Goal: Task Accomplishment & Management: Manage account settings

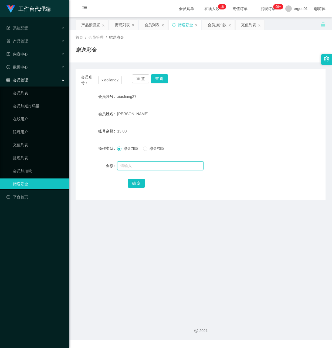
click at [140, 165] on input "text" at bounding box center [160, 165] width 86 height 9
type input "8"
click at [134, 180] on button "确 定" at bounding box center [136, 183] width 17 height 9
drag, startPoint x: 101, startPoint y: 81, endPoint x: 175, endPoint y: 91, distance: 74.5
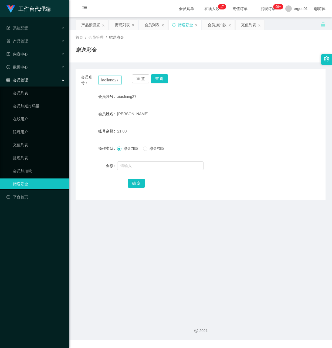
click at [174, 91] on div "会员账号： xiaoliang27 重 置 查 询 会员账号 xiaoliang27 会员姓名 FU LIANG 账号余额 21.00 操作类型 彩金加款 彩…" at bounding box center [201, 134] width 250 height 131
paste input "91526943"
type input "91526943"
click at [153, 75] on button "查 询" at bounding box center [159, 78] width 17 height 9
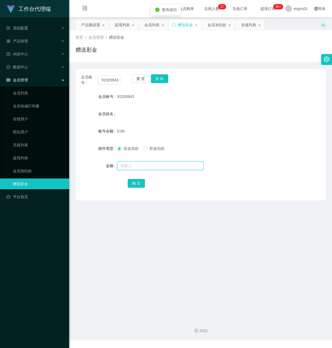
click at [134, 166] on input "text" at bounding box center [160, 165] width 86 height 9
type input "100"
click at [137, 183] on button "确 定" at bounding box center [136, 183] width 17 height 9
click at [97, 25] on div "产品预设置" at bounding box center [90, 25] width 19 height 10
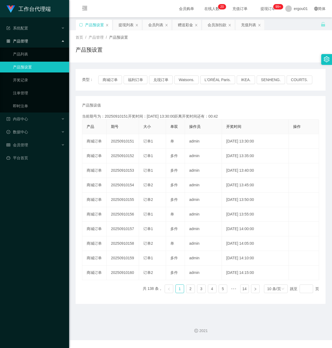
click at [149, 45] on div "首页 / 产品管理 / 产品预设置 / 产品预设置" at bounding box center [201, 47] width 250 height 24
click at [22, 209] on div "工作台代理端 系统配置 产品管理 产品列表 产品预设置 开奖记录 注单管理 即时注单 内容中心 数据中心 会员管理 会员列表 会员加减打码量 在线用户 陪玩用…" at bounding box center [34, 174] width 69 height 348
click at [128, 24] on div "提现列表" at bounding box center [126, 25] width 15 height 10
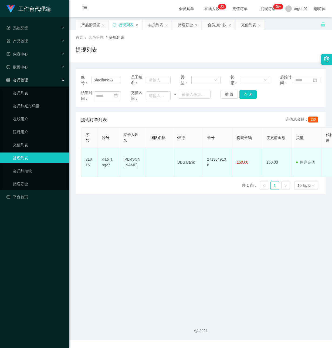
drag, startPoint x: 129, startPoint y: 235, endPoint x: 168, endPoint y: 175, distance: 72.1
click at [131, 231] on main "关闭左侧 关闭右侧 关闭其它 刷新页面 产品预设置 提现列表 会员列表 赠送彩金 会员加扣款 充值列表 首页 / 会员管理 / 提现列表 / 提现列表 账号：…" at bounding box center [200, 166] width 263 height 298
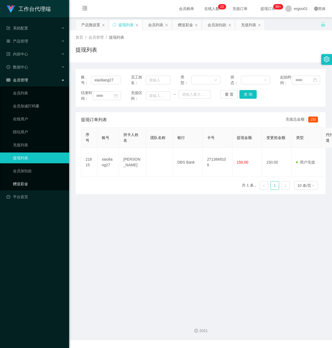
click at [42, 178] on link "赠送彩金" at bounding box center [39, 183] width 52 height 11
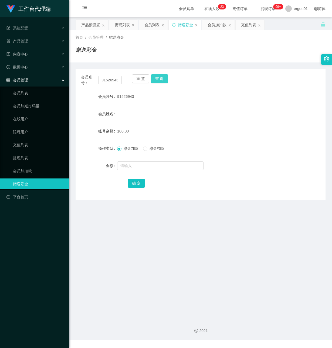
click at [155, 80] on button "查 询" at bounding box center [159, 78] width 17 height 9
click at [126, 228] on main "关闭左侧 关闭右侧 关闭其它 刷新页面 产品预设置 提现列表 会员列表 赠送彩金 会员加扣款 充值列表 首页 / 会员管理 / 赠送彩金 / 赠送彩金 会员账…" at bounding box center [200, 166] width 263 height 298
click at [36, 165] on link "会员加扣款" at bounding box center [39, 170] width 52 height 11
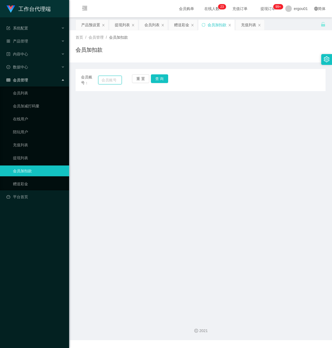
click at [112, 82] on input "text" at bounding box center [110, 80] width 24 height 9
paste input "91526943"
type input "91526943"
drag, startPoint x: 157, startPoint y: 75, endPoint x: 159, endPoint y: 76, distance: 2.9
click at [158, 75] on button "查 询" at bounding box center [159, 78] width 17 height 9
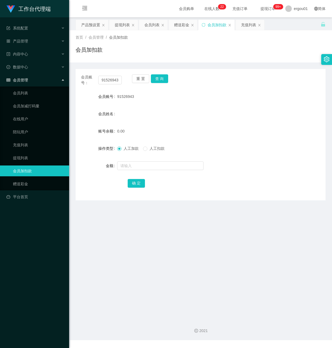
drag, startPoint x: 149, startPoint y: 195, endPoint x: 157, endPoint y: 194, distance: 8.1
click at [149, 195] on div "会员账号： 91526943 重 置 查 询 会员账号 91526943 会员姓名 账号余额 0.00 操作类型 人工加款 人工扣款 金额 确 定" at bounding box center [201, 134] width 250 height 131
drag, startPoint x: 113, startPoint y: 221, endPoint x: 121, endPoint y: 209, distance: 13.9
click at [117, 217] on main "关闭左侧 关闭右侧 关闭其它 刷新页面 产品预设置 提现列表 会员列表 赠送彩金 会员加扣款 充值列表 首页 / 会员管理 / 会员加扣款 / 会员加扣款 会…" at bounding box center [200, 166] width 263 height 298
click at [140, 183] on button "确 定" at bounding box center [136, 183] width 17 height 9
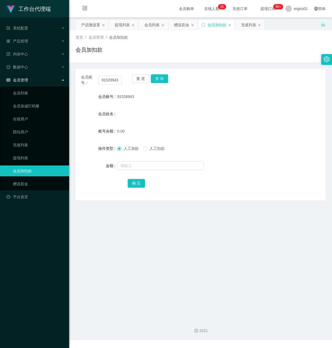
click at [119, 231] on main "关闭左侧 关闭右侧 关闭其它 刷新页面 产品预设置 提现列表 会员列表 赠送彩金 会员加扣款 充值列表 首页 / 会员管理 / 会员加扣款 / 会员加扣款 会…" at bounding box center [200, 166] width 263 height 298
drag, startPoint x: 126, startPoint y: 219, endPoint x: 141, endPoint y: 162, distance: 59.1
click at [126, 219] on main "关闭左侧 关闭右侧 关闭其它 刷新页面 产品预设置 提现列表 会员列表 赠送彩金 会员加扣款 充值列表 首页 / 会员管理 / 会员加扣款 / 会员加扣款 会…" at bounding box center [200, 166] width 263 height 298
click at [159, 79] on button "查 询" at bounding box center [159, 78] width 17 height 9
drag, startPoint x: 124, startPoint y: 165, endPoint x: 130, endPoint y: 166, distance: 5.8
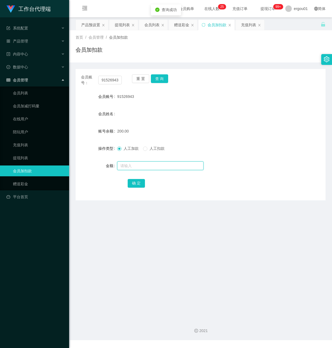
click at [124, 165] on input "text" at bounding box center [160, 165] width 86 height 9
type input "50"
click at [139, 183] on button "确 定" at bounding box center [136, 183] width 17 height 9
drag, startPoint x: 100, startPoint y: 78, endPoint x: 174, endPoint y: 100, distance: 77.0
click at [174, 100] on div "会员账号： 91526943 重 置 查 询 会员账号 91526943 会员姓名 账号余额 150.00 操作类型 人工加款 人工扣款 金额 确 定" at bounding box center [201, 134] width 250 height 131
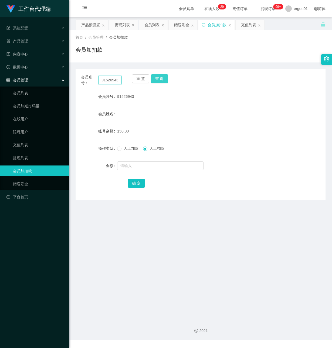
paste input "xiaoliang27"
type input "xiaoliang27"
click at [159, 76] on button "查 询" at bounding box center [159, 78] width 17 height 9
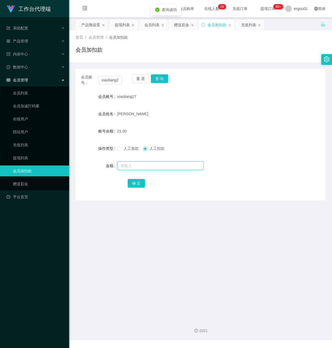
click at [129, 167] on input "text" at bounding box center [160, 165] width 86 height 9
type input "8"
click at [32, 178] on link "赠送彩金" at bounding box center [39, 183] width 52 height 11
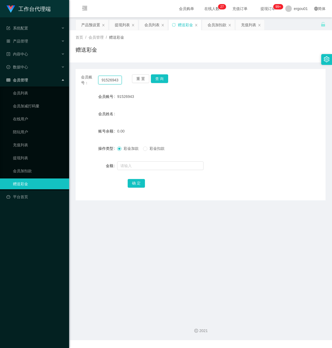
drag, startPoint x: 101, startPoint y: 79, endPoint x: 162, endPoint y: 104, distance: 66.2
click at [161, 100] on div "会员账号： 91526943 重 置 查 询 会员账号 91526943 会员姓名 账号余额 0.00 操作类型 彩金加款 彩金扣款 金额 确 定" at bounding box center [201, 134] width 250 height 131
paste input "xiaoliang27"
type input "xiaoliang27"
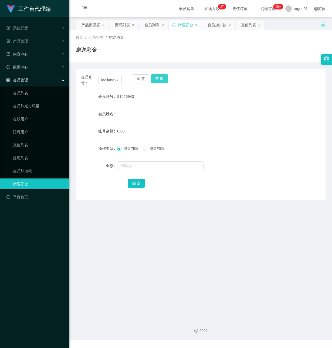
click at [161, 76] on button "查 询" at bounding box center [159, 78] width 17 height 9
click at [136, 167] on input "text" at bounding box center [160, 165] width 86 height 9
type input "8"
click at [136, 180] on button "确 定" at bounding box center [136, 183] width 17 height 9
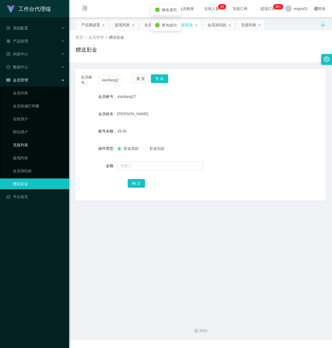
click at [24, 142] on link "充值列表" at bounding box center [39, 144] width 52 height 11
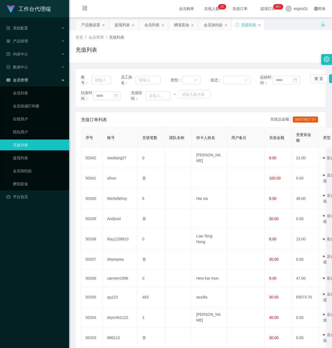
click at [135, 53] on div "充值列表" at bounding box center [201, 52] width 250 height 12
click at [103, 81] on input "text" at bounding box center [101, 80] width 19 height 9
paste input "91526943"
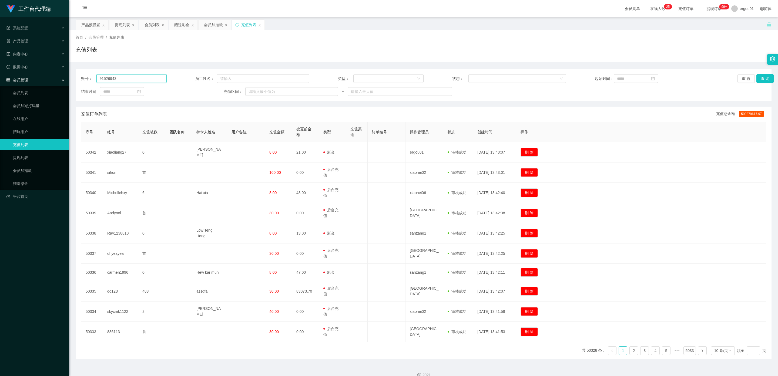
type input "91526943"
click at [332, 80] on button "查 询" at bounding box center [765, 78] width 17 height 9
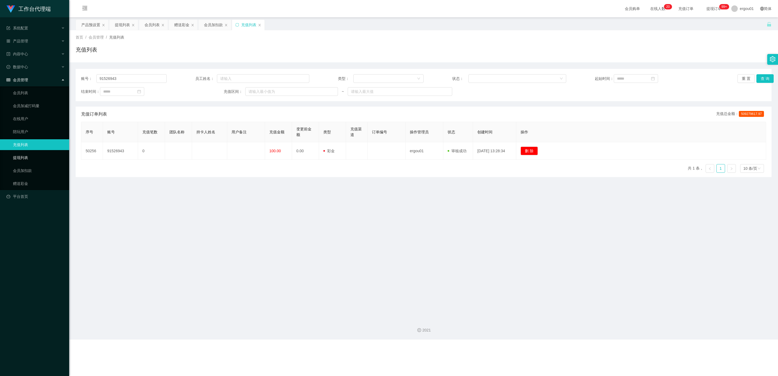
click at [25, 153] on link "提现列表" at bounding box center [39, 157] width 52 height 11
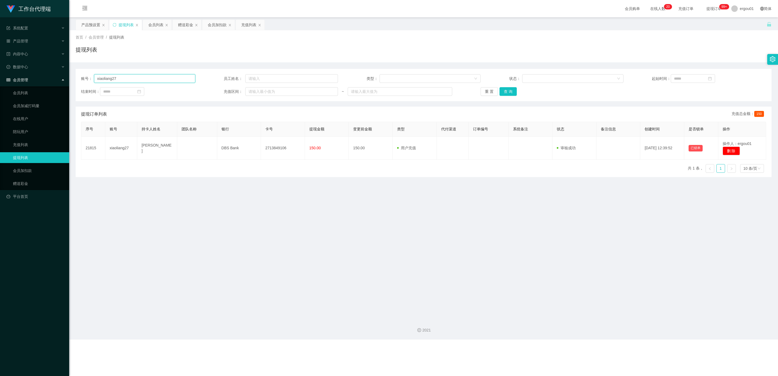
drag, startPoint x: 134, startPoint y: 77, endPoint x: 0, endPoint y: 77, distance: 133.8
click at [0, 77] on section "工作台代理端 系统配置 产品管理 产品列表 产品预设置 开奖记录 注单管理 即时注单 内容中心 数据中心 会员管理 会员列表 会员加减打码量 在线用户 陪玩用…" at bounding box center [389, 170] width 778 height 340
paste input "91526943"
type input "91526943"
click at [332, 93] on button "查 询" at bounding box center [508, 91] width 17 height 9
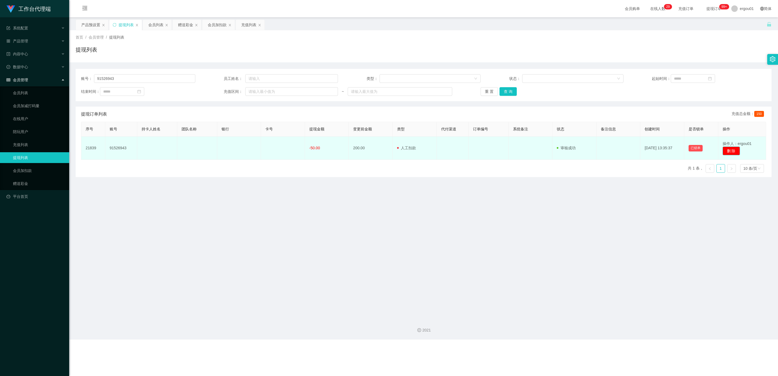
click at [332, 149] on button "删 除" at bounding box center [731, 151] width 17 height 9
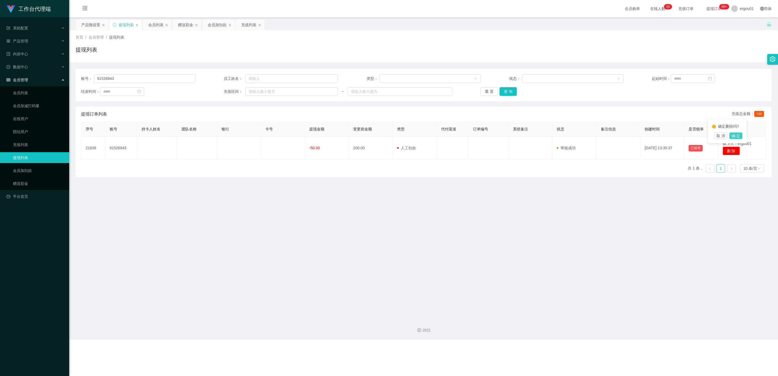
drag, startPoint x: 740, startPoint y: 135, endPoint x: 709, endPoint y: 144, distance: 31.4
click at [332, 135] on button "确 定" at bounding box center [736, 136] width 13 height 6
click at [332, 94] on button "查 询" at bounding box center [508, 91] width 17 height 9
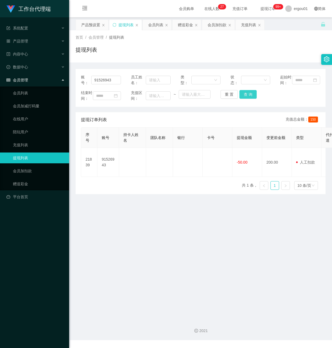
click at [249, 99] on button "查 询" at bounding box center [248, 94] width 17 height 9
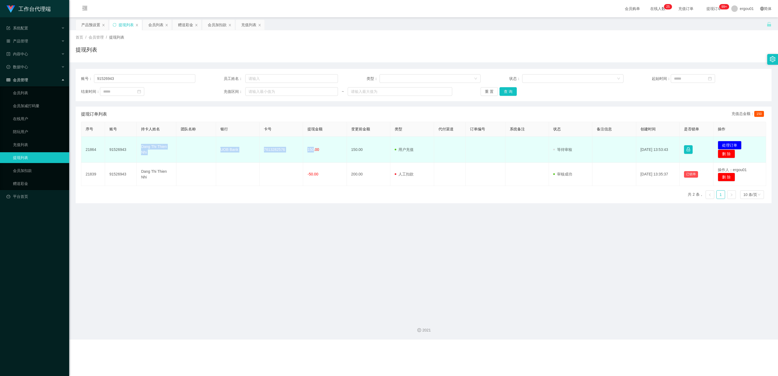
drag, startPoint x: 312, startPoint y: 149, endPoint x: 141, endPoint y: 147, distance: 171.1
click at [141, 147] on tr "21864 91526943 Dang Thi Thien Nhi UOB Bank 7613282576 150.00 150.00 用户充值 人工扣款 审…" at bounding box center [423, 150] width 685 height 26
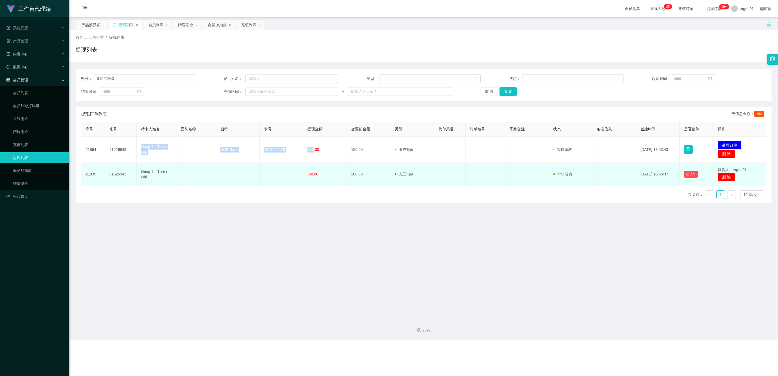
copy tr "Dang Thi Thien Nhi UOB Bank 7613282576 150"
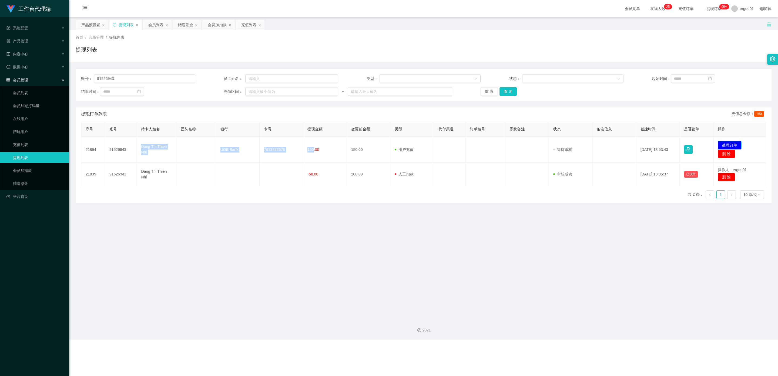
drag, startPoint x: 728, startPoint y: 144, endPoint x: 535, endPoint y: 114, distance: 195.0
click at [332, 144] on button "处理订单" at bounding box center [730, 145] width 24 height 9
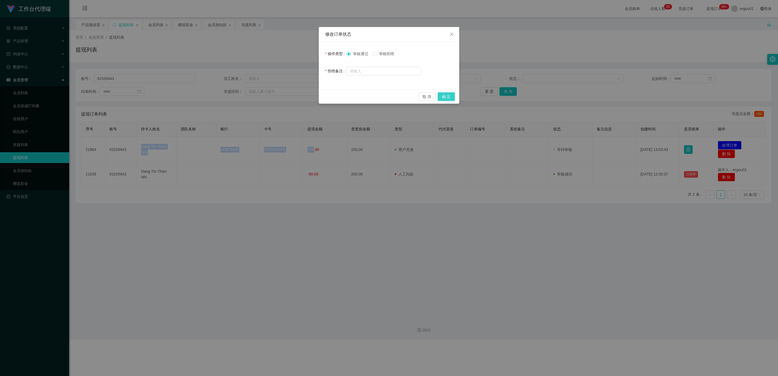
click at [332, 96] on button "确 定" at bounding box center [446, 96] width 17 height 9
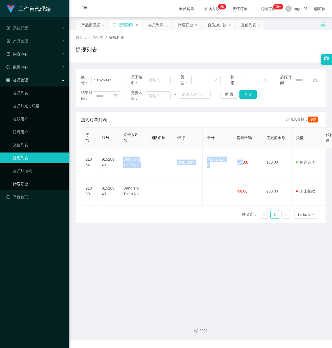
click at [41, 178] on link "赠送彩金" at bounding box center [39, 183] width 52 height 11
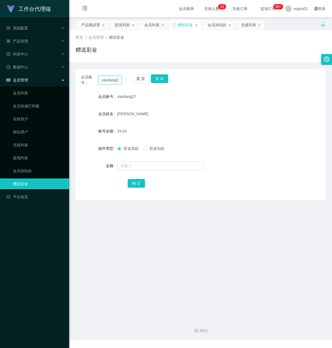
scroll to position [0, 3]
drag, startPoint x: 100, startPoint y: 80, endPoint x: 238, endPoint y: 101, distance: 139.3
click at [238, 101] on div "会员账号： xiaoliang27 重 置 查 询 会员账号 xiaoliang27 会员姓名 FU LIANG 账号余额 29.00 操作类型 彩金加款 彩…" at bounding box center [201, 134] width 250 height 131
paste input "91526943"
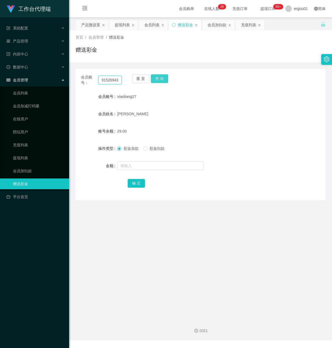
type input "91526943"
click at [161, 77] on button "查 询" at bounding box center [159, 78] width 17 height 9
click at [139, 163] on input "text" at bounding box center [160, 165] width 86 height 9
type input "8"
click at [133, 181] on button "确 定" at bounding box center [136, 183] width 17 height 9
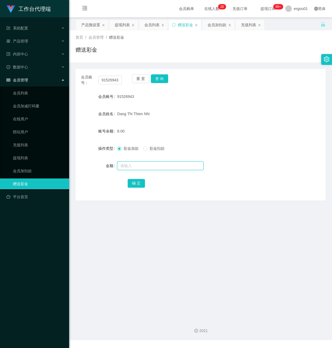
click at [144, 165] on input "text" at bounding box center [160, 165] width 86 height 9
type input "5"
drag, startPoint x: 140, startPoint y: 182, endPoint x: 140, endPoint y: 179, distance: 3.8
click at [140, 182] on button "确 定" at bounding box center [136, 183] width 17 height 9
drag, startPoint x: 119, startPoint y: 79, endPoint x: -1, endPoint y: 81, distance: 120.0
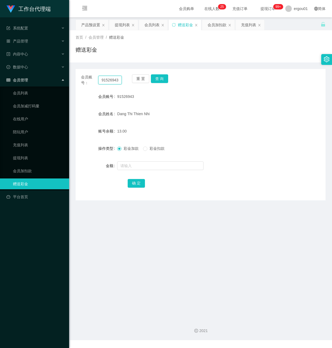
click at [0, 81] on html "工作台代理端 系统配置 产品管理 产品列表 产品预设置 开奖记录 注单管理 即时注单 内容中心 数据中心 会员管理 会员列表 会员加减打码量 在线用户 陪玩用…" at bounding box center [166, 174] width 332 height 348
paste input "xiaoliang27"
type input "xiaoliang27"
click at [158, 77] on button "查 询" at bounding box center [159, 78] width 17 height 9
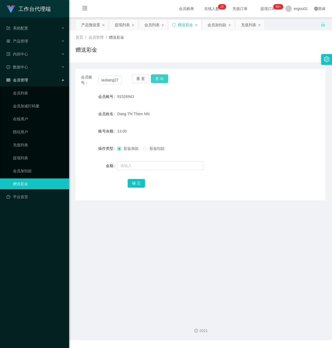
scroll to position [0, 0]
click at [136, 167] on input "text" at bounding box center [160, 165] width 86 height 9
type input "8"
click at [140, 182] on button "确 定" at bounding box center [136, 183] width 17 height 9
drag, startPoint x: 102, startPoint y: 77, endPoint x: 152, endPoint y: 89, distance: 50.5
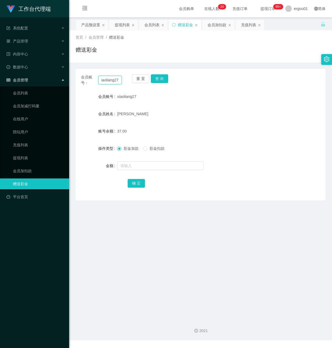
click at [150, 88] on div "会员账号： xiaoliang27 重 置 查 询 会员账号 xiaoliang27 会员姓名 FU LIANG 账号余额 37.00 操作类型 彩金加款 彩…" at bounding box center [201, 134] width 250 height 131
paste input "91526943"
click at [163, 80] on button "查 询" at bounding box center [159, 78] width 17 height 9
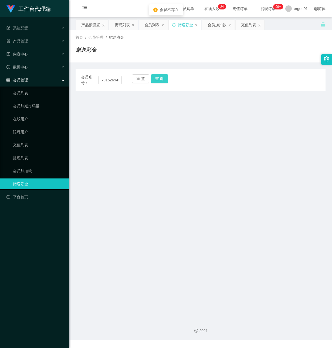
click at [160, 80] on button "查 询" at bounding box center [159, 78] width 17 height 9
drag, startPoint x: 122, startPoint y: 80, endPoint x: 88, endPoint y: 76, distance: 34.3
click at [88, 76] on div "会员账号： x91526943 重 置 查 询" at bounding box center [201, 79] width 250 height 11
click at [118, 81] on input "x91526943" at bounding box center [110, 80] width 24 height 9
click at [121, 80] on input "x9152693" at bounding box center [110, 80] width 24 height 9
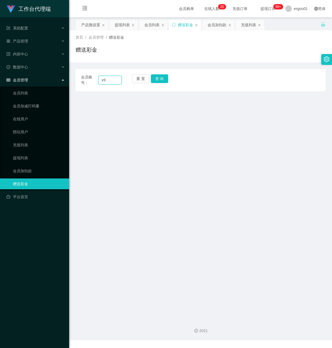
type input "x"
paste input "91526943"
type input "91526943"
click at [156, 80] on button "查 询" at bounding box center [159, 78] width 17 height 9
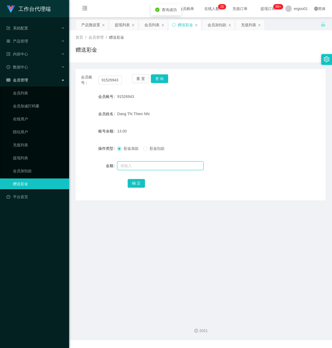
click at [144, 166] on input "text" at bounding box center [160, 165] width 86 height 9
type input "8"
click at [139, 183] on button "确 定" at bounding box center [136, 183] width 17 height 9
drag, startPoint x: 111, startPoint y: 256, endPoint x: 103, endPoint y: 245, distance: 13.5
click at [111, 255] on main "关闭左侧 关闭右侧 关闭其它 刷新页面 产品预设置 提现列表 会员列表 赠送彩金 会员加扣款 充值列表 首页 / 会员管理 / 赠送彩金 / 赠送彩金 会员账…" at bounding box center [200, 166] width 263 height 298
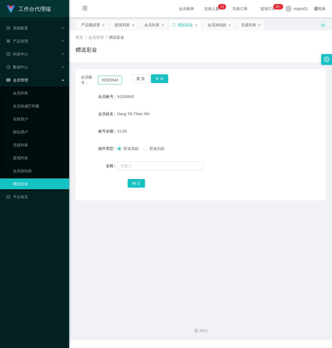
drag, startPoint x: 101, startPoint y: 80, endPoint x: 154, endPoint y: 94, distance: 54.0
click at [152, 94] on div "会员账号： 91526943 重 置 查 询 会员账号 91526943 会员姓名 [PERSON_NAME] Thien Nhi 账号余额 21.00 操作…" at bounding box center [201, 134] width 250 height 131
paste input "xiaoliang27"
type input "xiaoliang27"
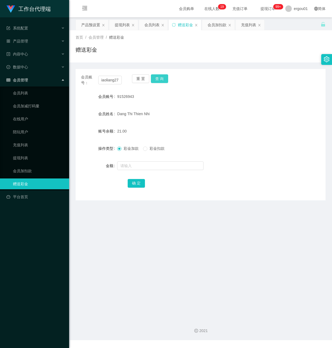
click at [163, 75] on button "查 询" at bounding box center [159, 78] width 17 height 9
click at [139, 167] on input "text" at bounding box center [160, 165] width 86 height 9
type input "8"
drag, startPoint x: 136, startPoint y: 182, endPoint x: 141, endPoint y: 181, distance: 5.4
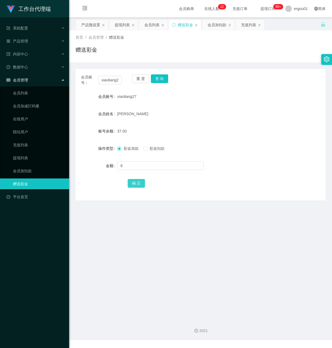
click at [136, 182] on button "确 定" at bounding box center [136, 183] width 17 height 9
drag, startPoint x: 101, startPoint y: 79, endPoint x: 197, endPoint y: 88, distance: 96.9
click at [185, 86] on div "会员账号： xiaoliang27 重 置 查 询 会员账号 xiaoliang27 会员姓名 FU LIANG 账号余额 45.00 操作类型 彩金加款 彩…" at bounding box center [201, 134] width 250 height 131
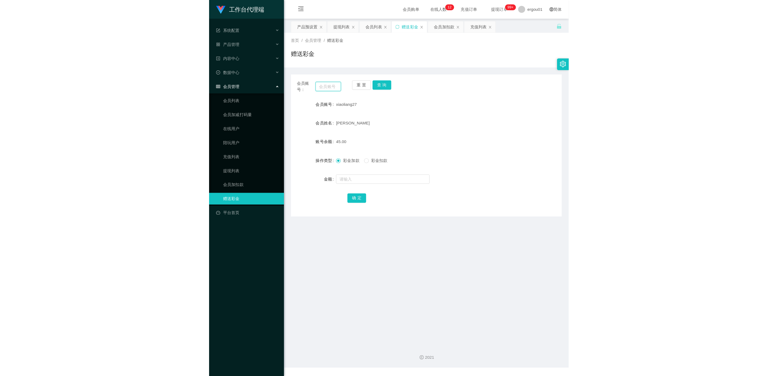
scroll to position [0, 0]
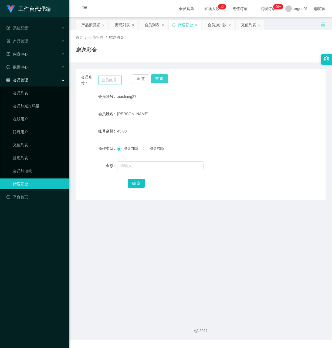
paste input "91526943"
type input "91526943"
click at [161, 77] on button "查 询" at bounding box center [159, 78] width 17 height 9
click at [135, 166] on input "text" at bounding box center [160, 165] width 86 height 9
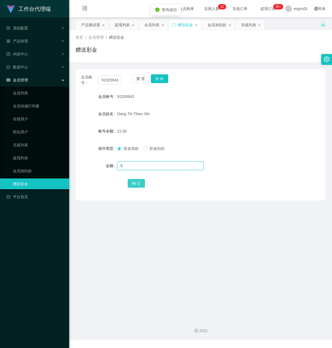
type input "8"
click at [136, 181] on button "确 定" at bounding box center [136, 183] width 17 height 9
